Goal: Navigation & Orientation: Find specific page/section

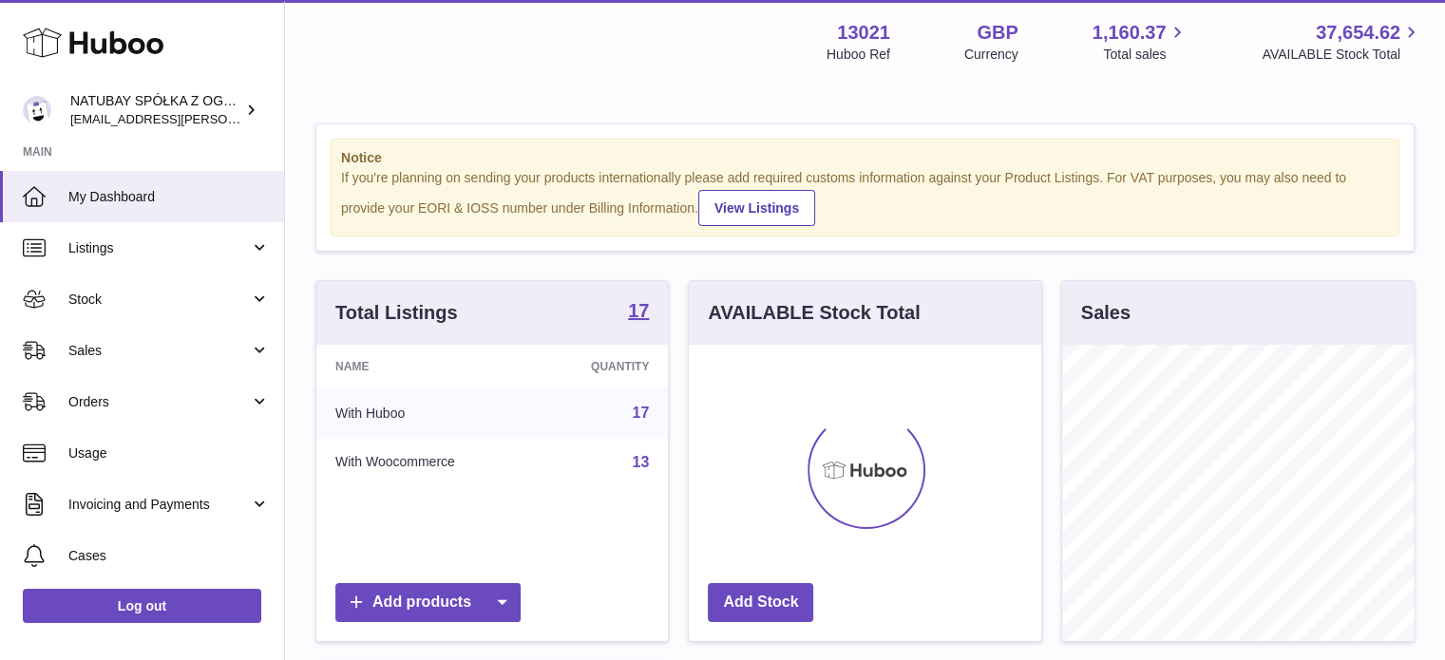
scroll to position [297, 353]
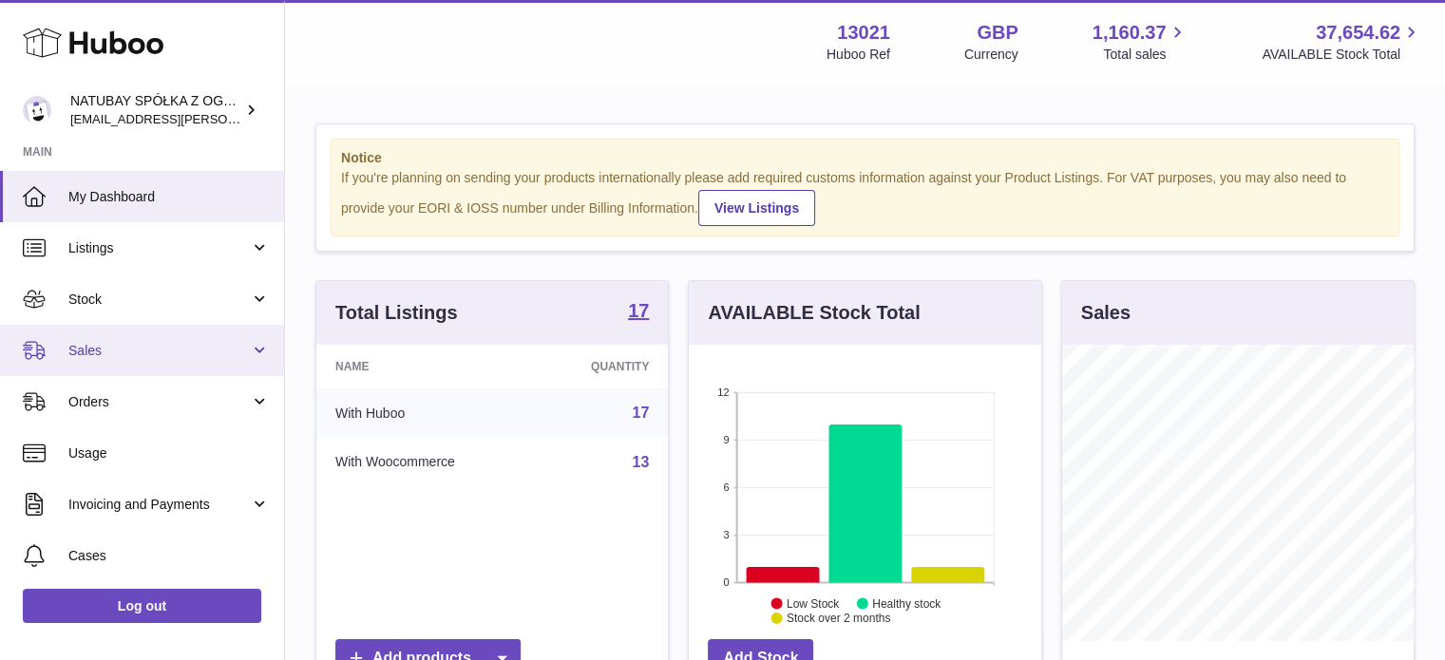
click at [121, 337] on link "Sales" at bounding box center [142, 350] width 284 height 51
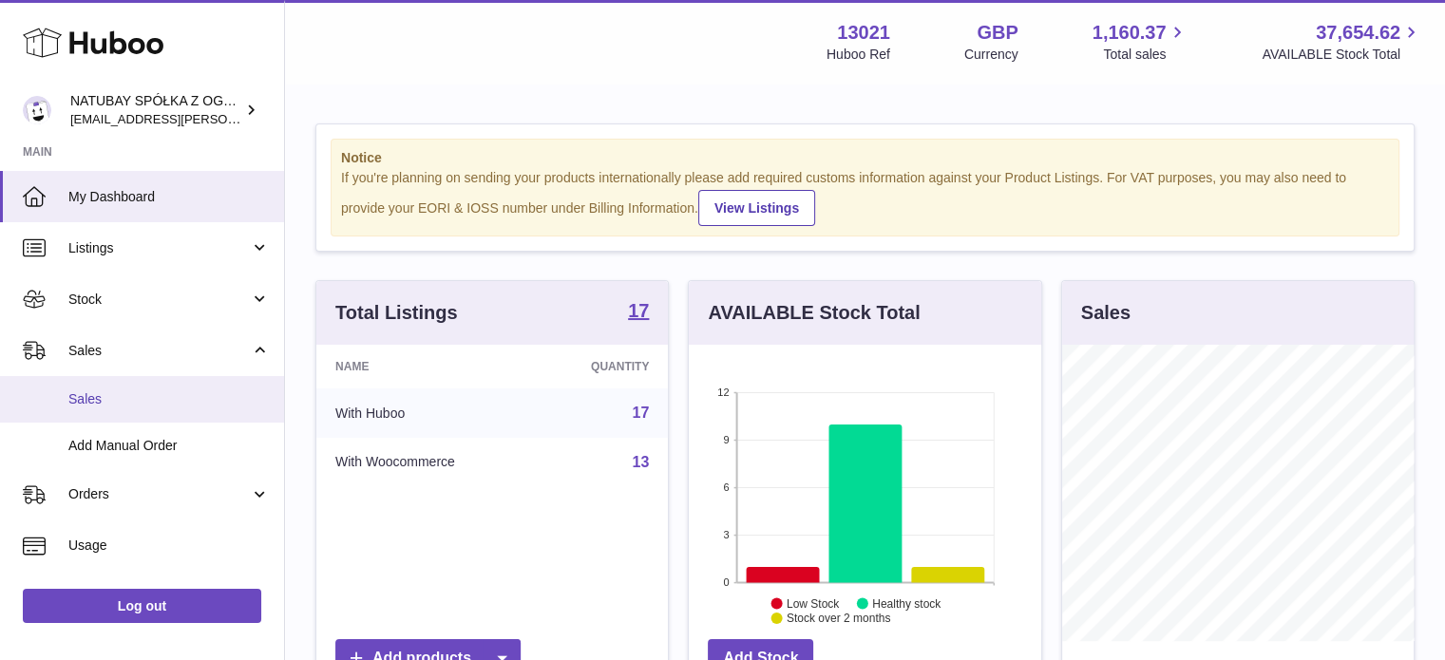
click at [125, 386] on link "Sales" at bounding box center [142, 399] width 284 height 47
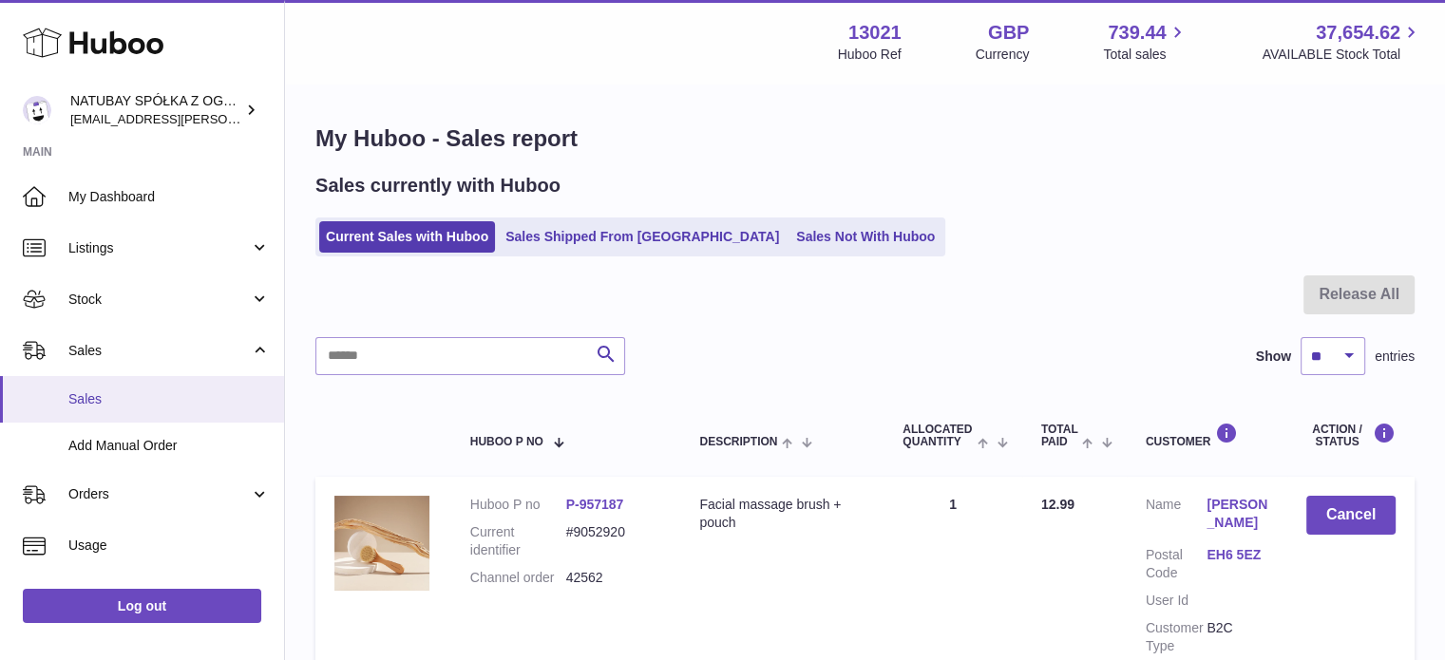
click at [127, 392] on span "Sales" at bounding box center [168, 400] width 201 height 18
click at [790, 229] on link "Sales Not With Huboo" at bounding box center [866, 236] width 152 height 31
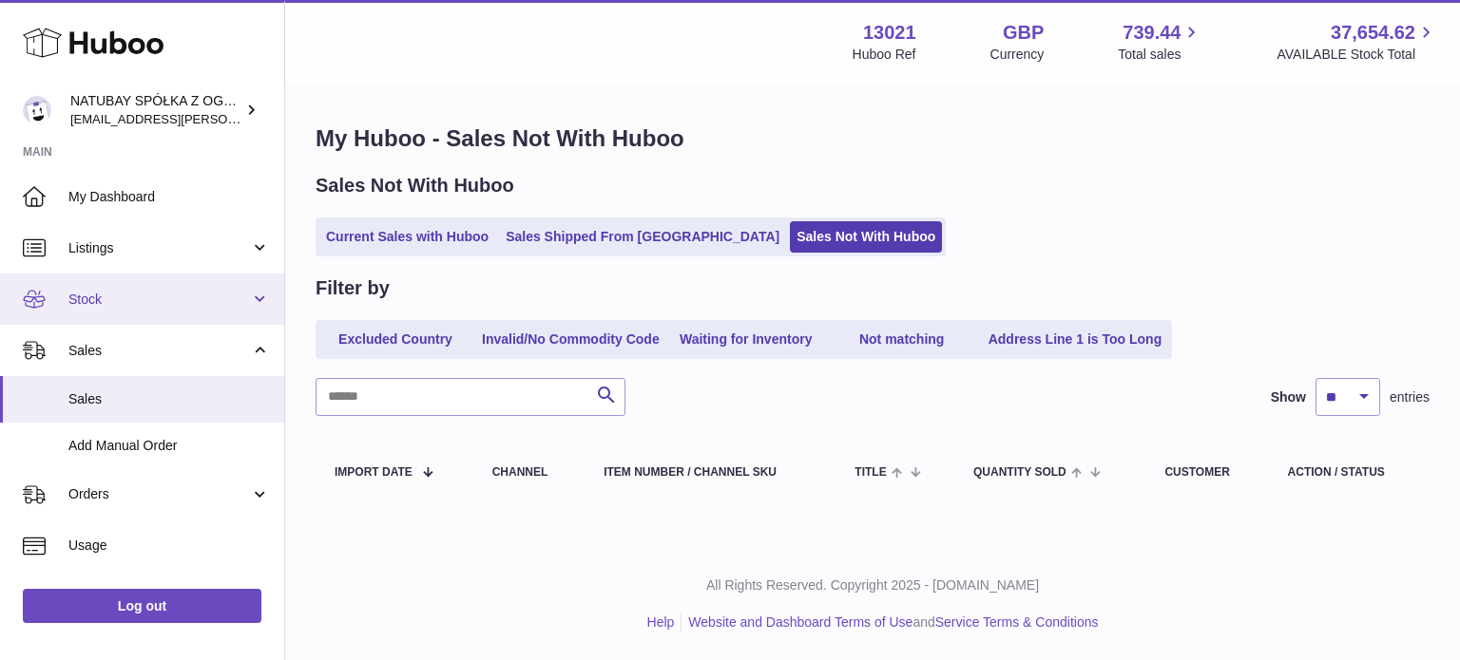
drag, startPoint x: 133, startPoint y: 289, endPoint x: 133, endPoint y: 317, distance: 28.5
click at [133, 291] on span "Stock" at bounding box center [159, 300] width 182 height 18
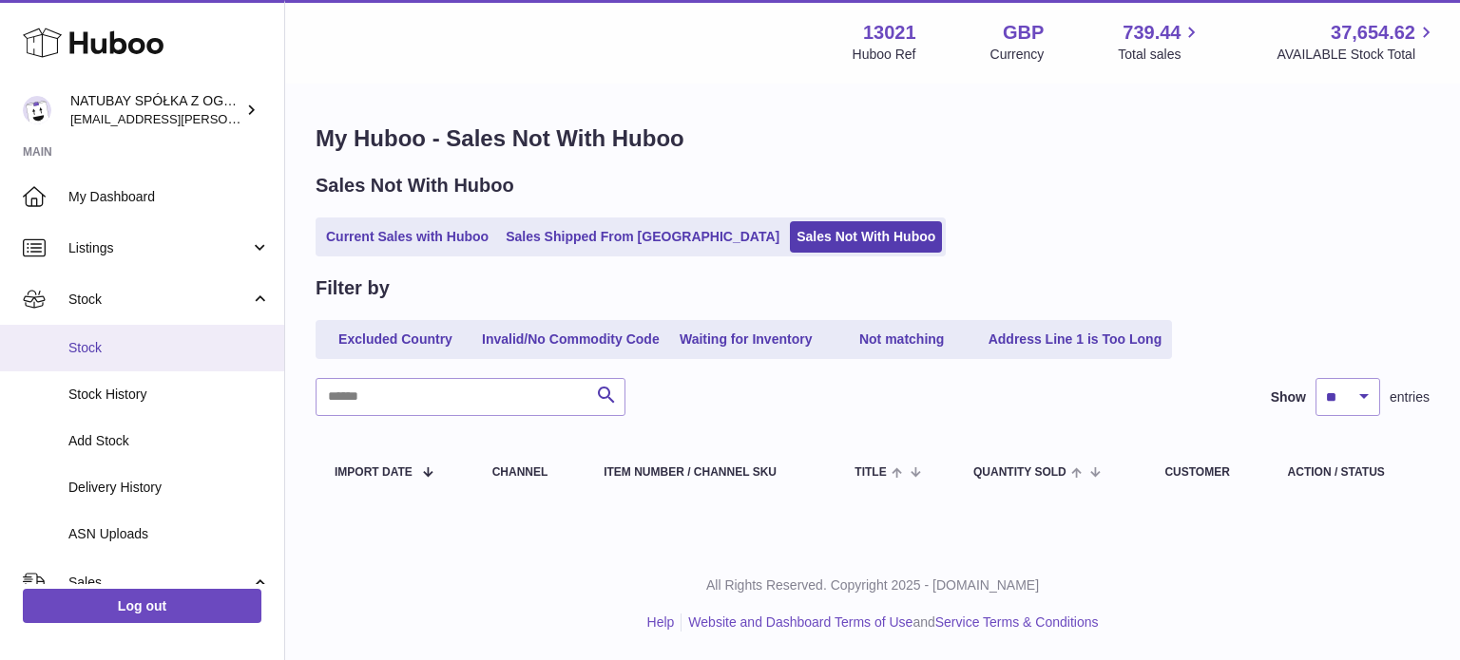
click at [130, 336] on link "Stock" at bounding box center [142, 348] width 284 height 47
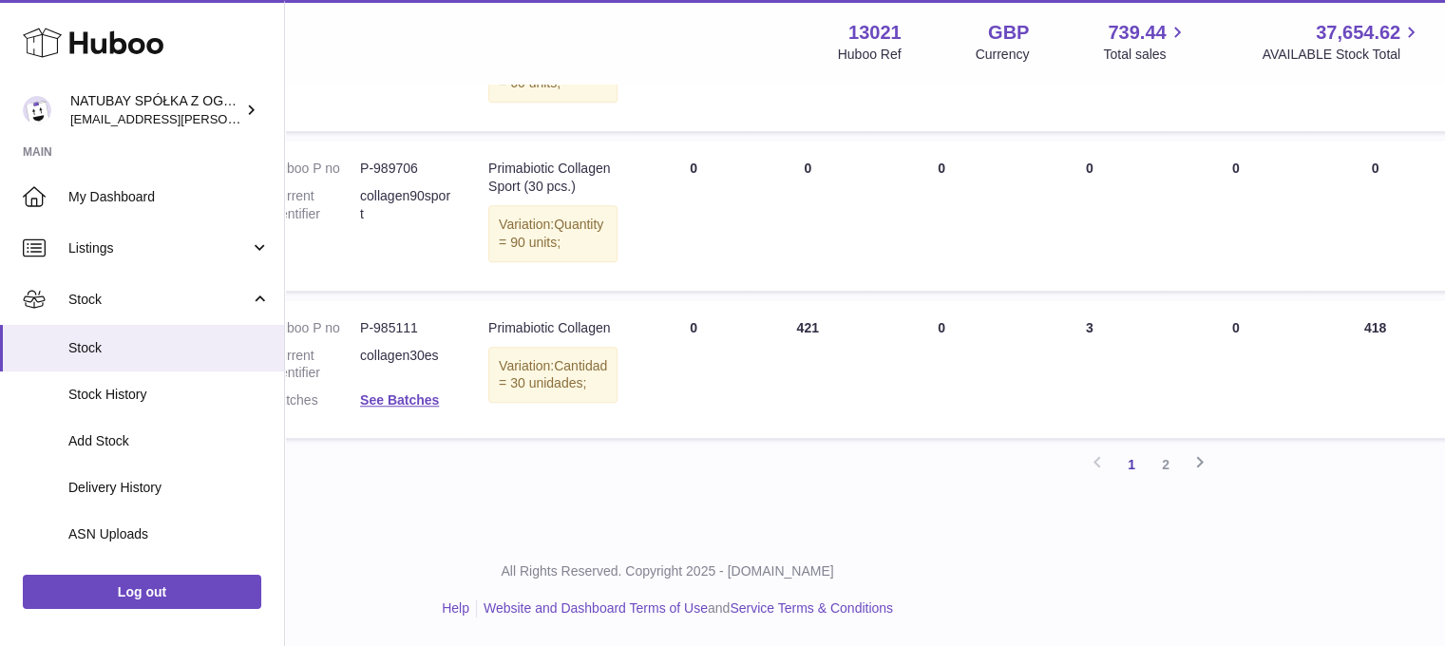
scroll to position [1671, 198]
click at [1175, 468] on link "2" at bounding box center [1166, 465] width 34 height 34
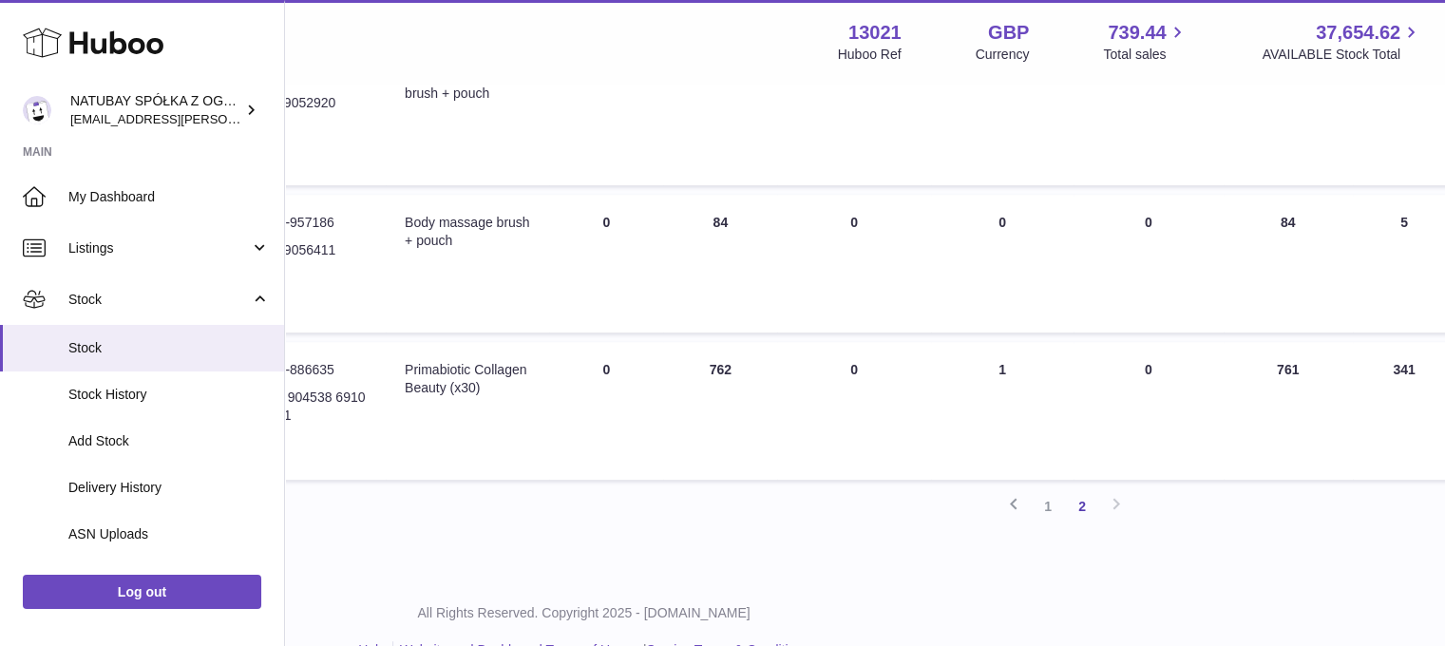
scroll to position [846, 297]
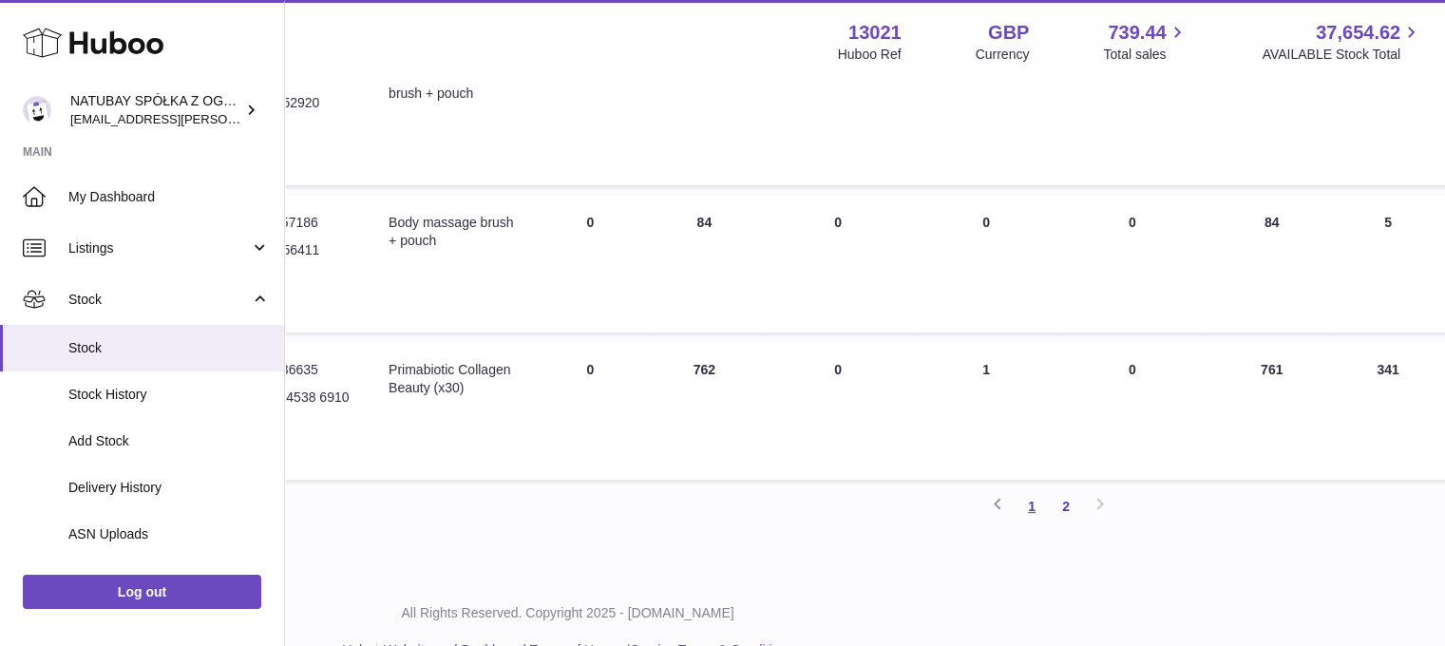
click at [1041, 524] on link "1" at bounding box center [1032, 506] width 34 height 34
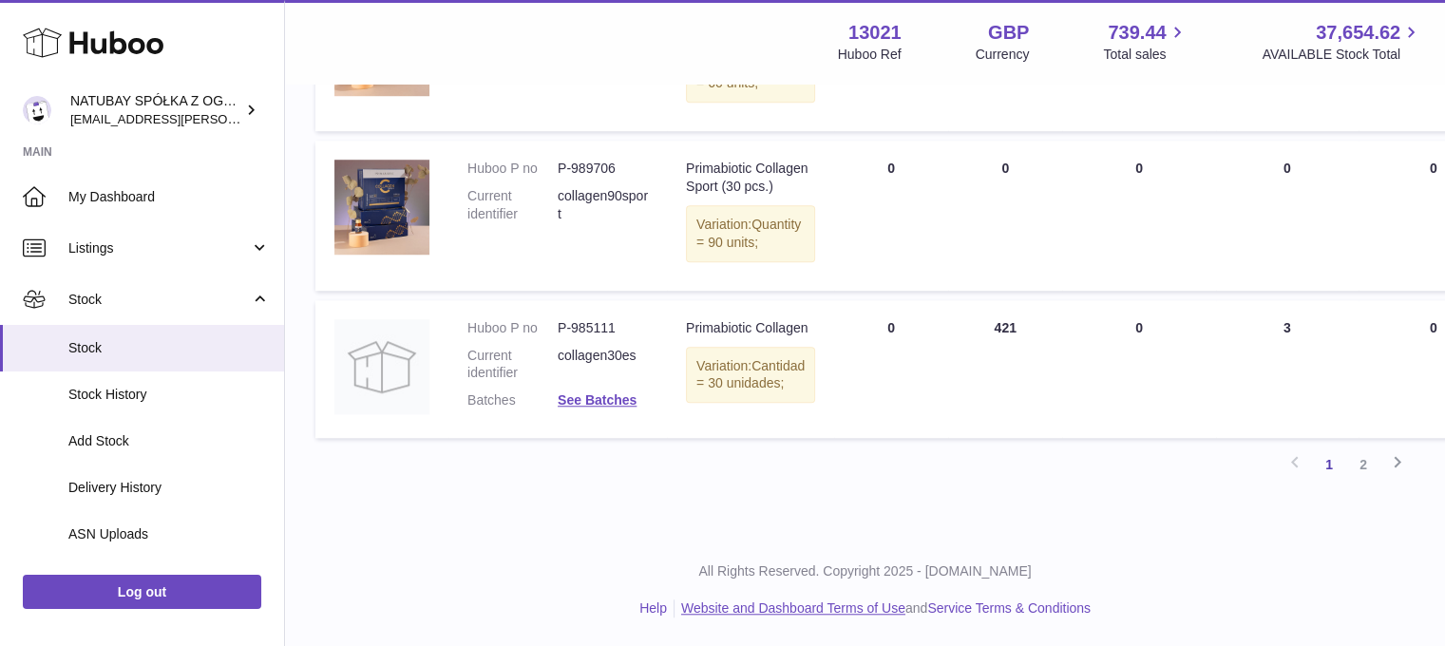
scroll to position [1671, 0]
click at [1362, 464] on link "2" at bounding box center [1364, 465] width 34 height 34
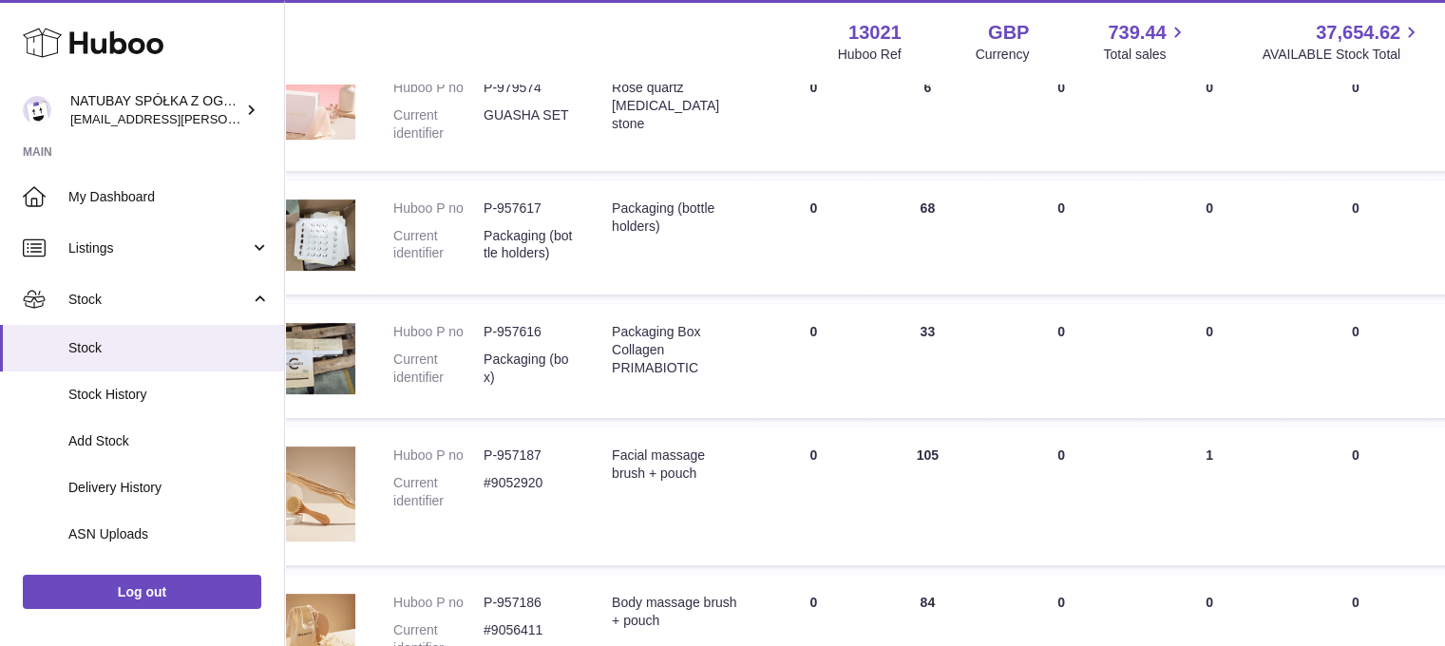
scroll to position [466, 0]
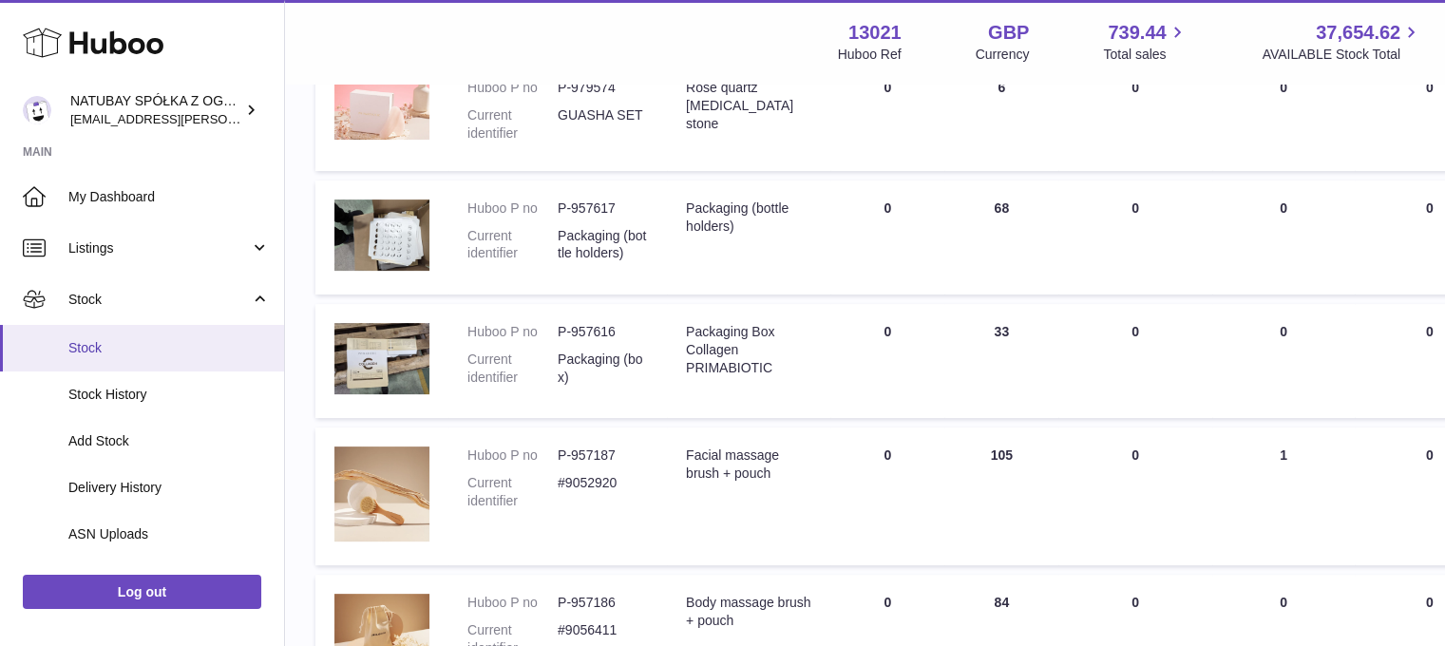
click at [111, 359] on link "Stock" at bounding box center [142, 348] width 284 height 47
